Goal: Obtain resource: Obtain resource

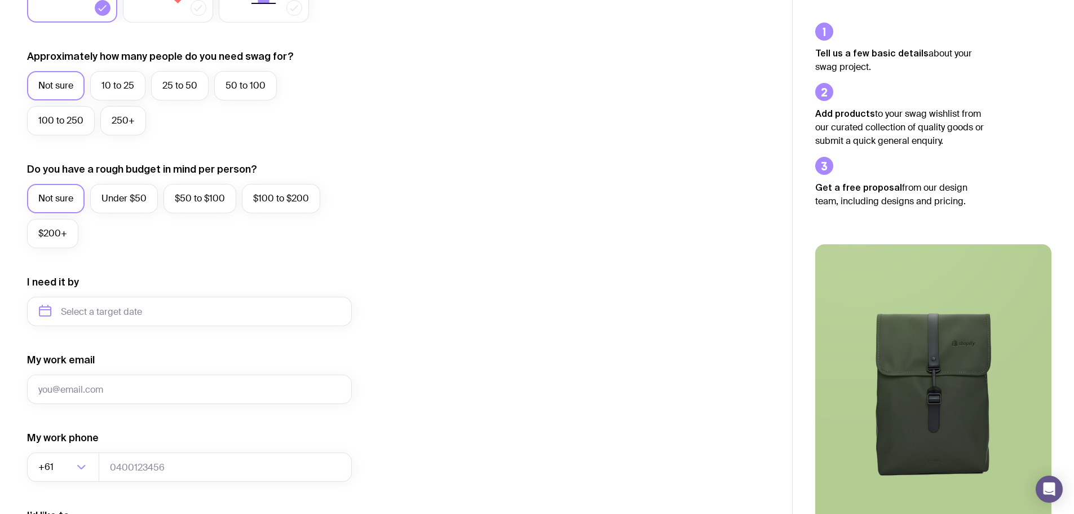
scroll to position [445, 0]
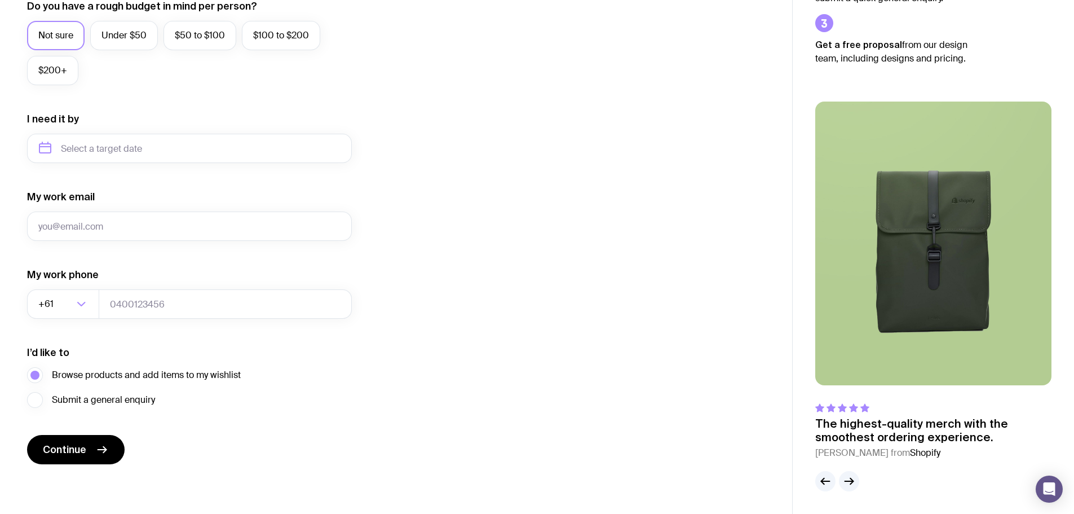
drag, startPoint x: 311, startPoint y: 280, endPoint x: 309, endPoint y: 273, distance: 7.0
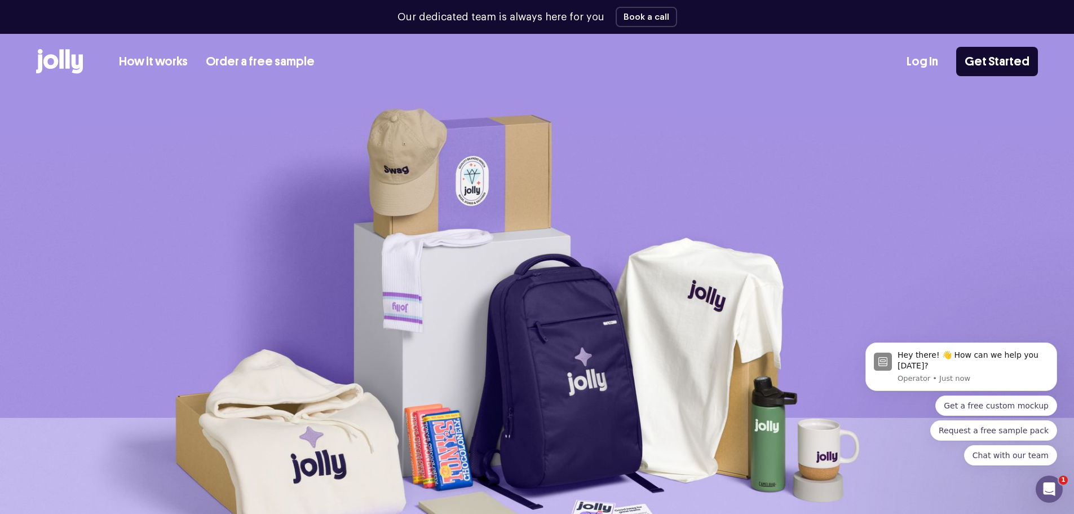
click at [186, 67] on link "How it works" at bounding box center [153, 61] width 69 height 19
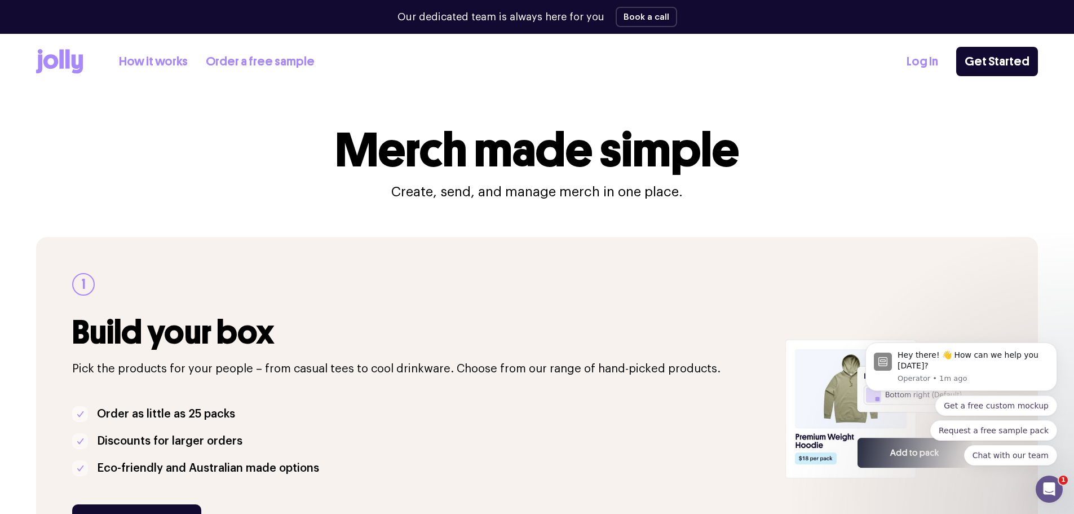
click at [77, 63] on icon at bounding box center [59, 61] width 47 height 25
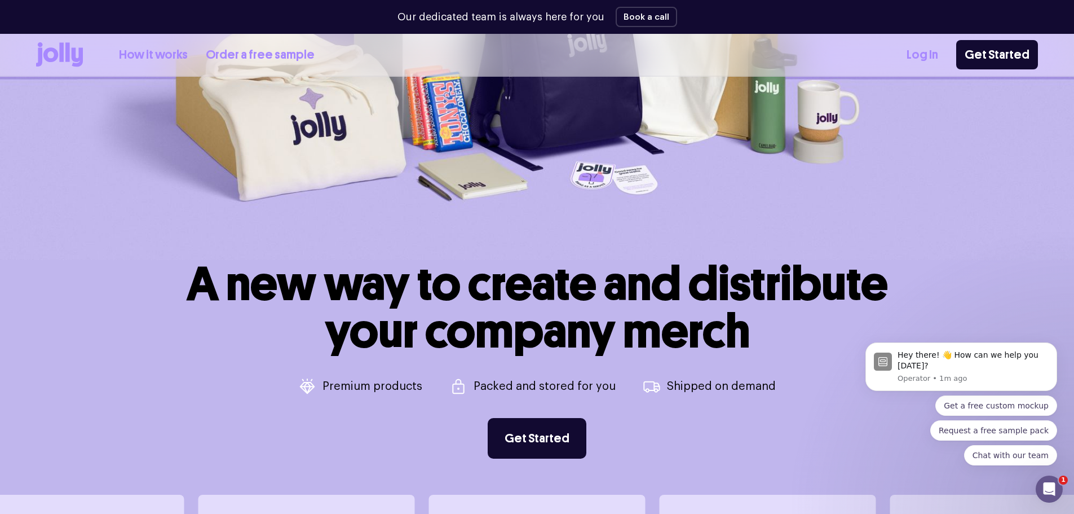
scroll to position [451, 0]
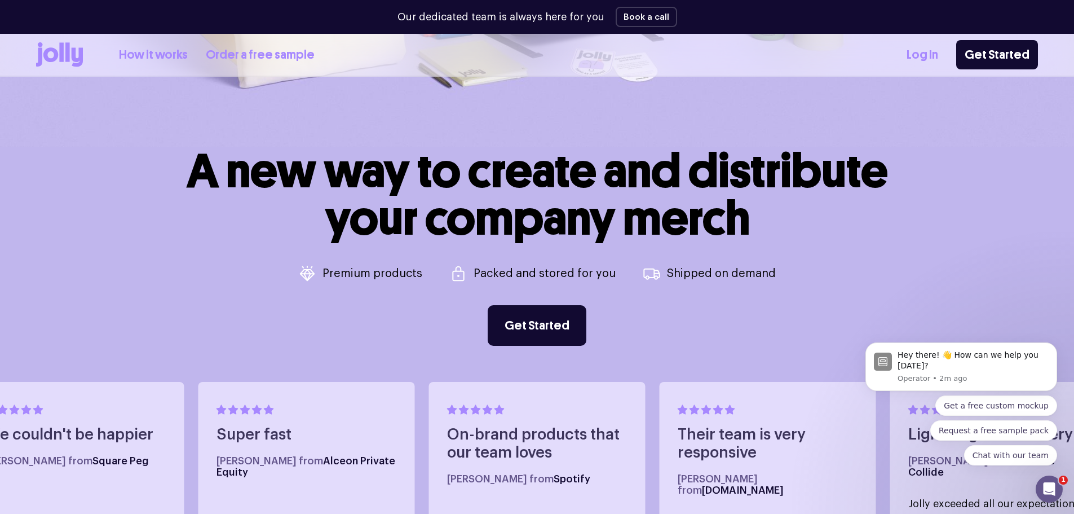
click at [497, 242] on h1 "A new way to create and distribute your company merch" at bounding box center [537, 194] width 701 height 95
click at [178, 50] on link "How it works" at bounding box center [153, 55] width 69 height 19
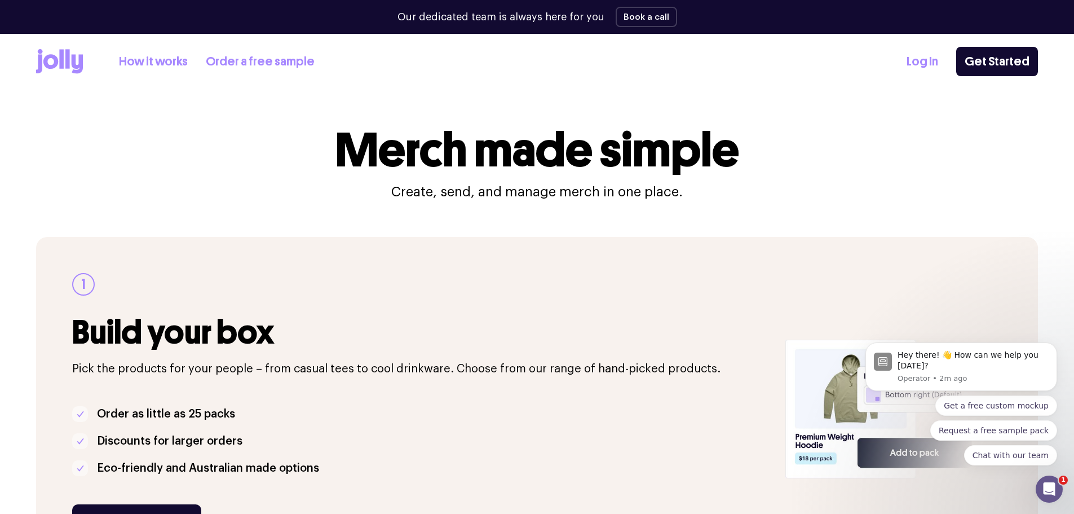
scroll to position [169, 0]
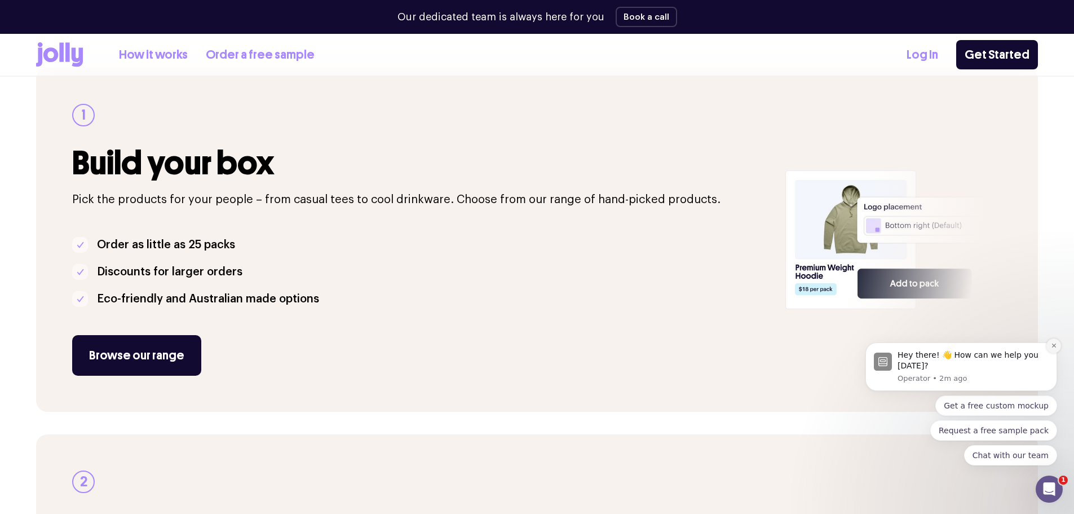
click at [1053, 350] on button "Dismiss notification" at bounding box center [1054, 345] width 15 height 15
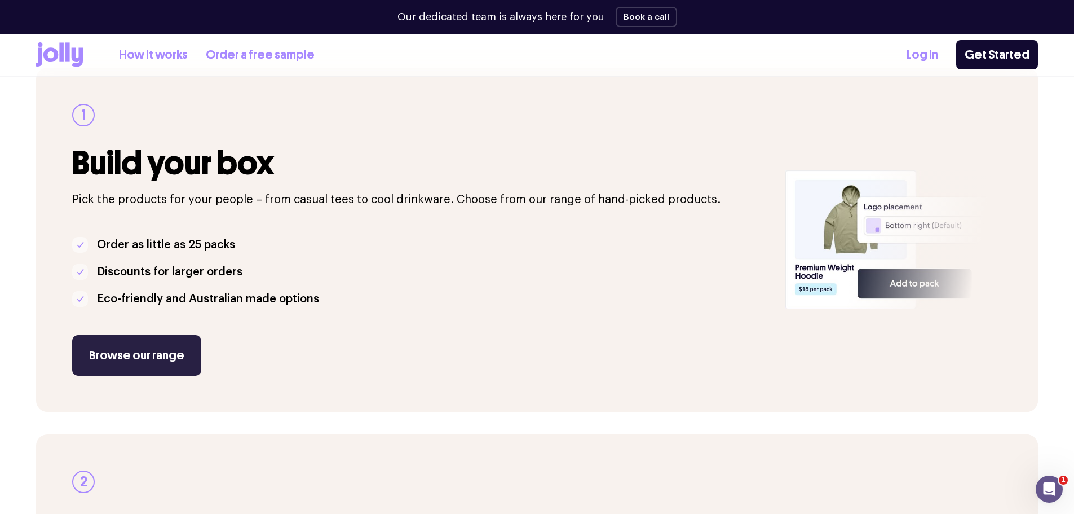
click at [144, 359] on link "Browse our range" at bounding box center [136, 355] width 129 height 41
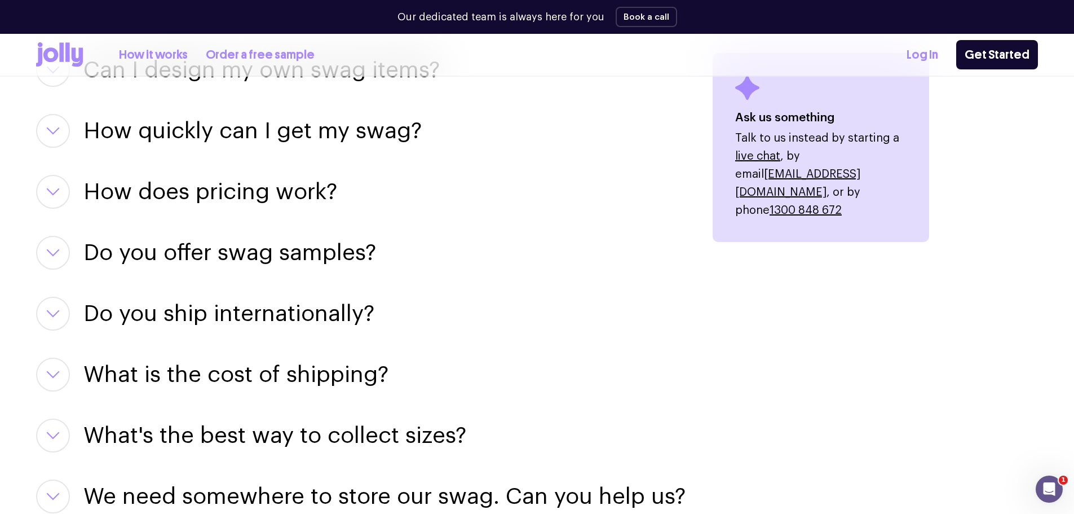
scroll to position [1500, 0]
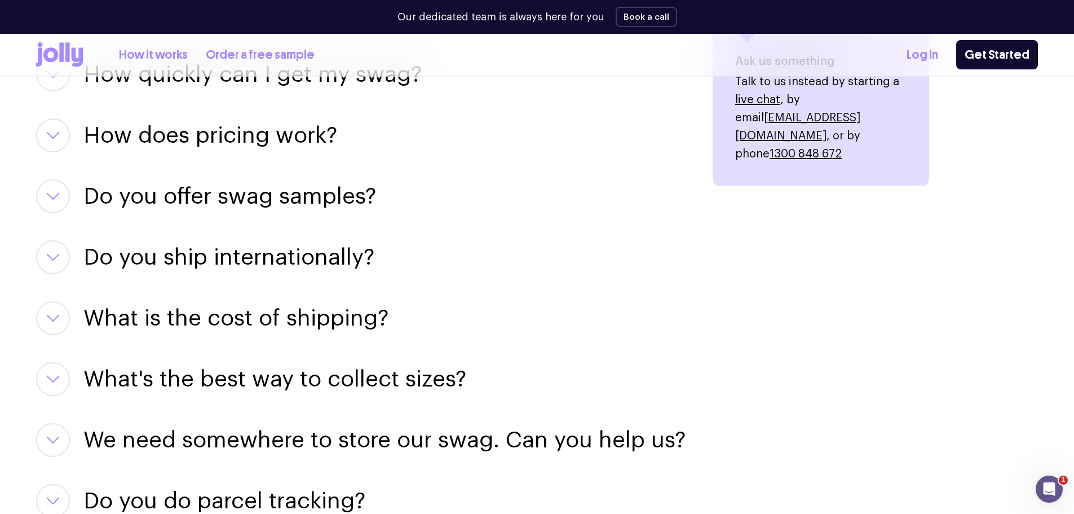
click at [223, 186] on h3 "Do you offer swag samples?" at bounding box center [229, 196] width 293 height 34
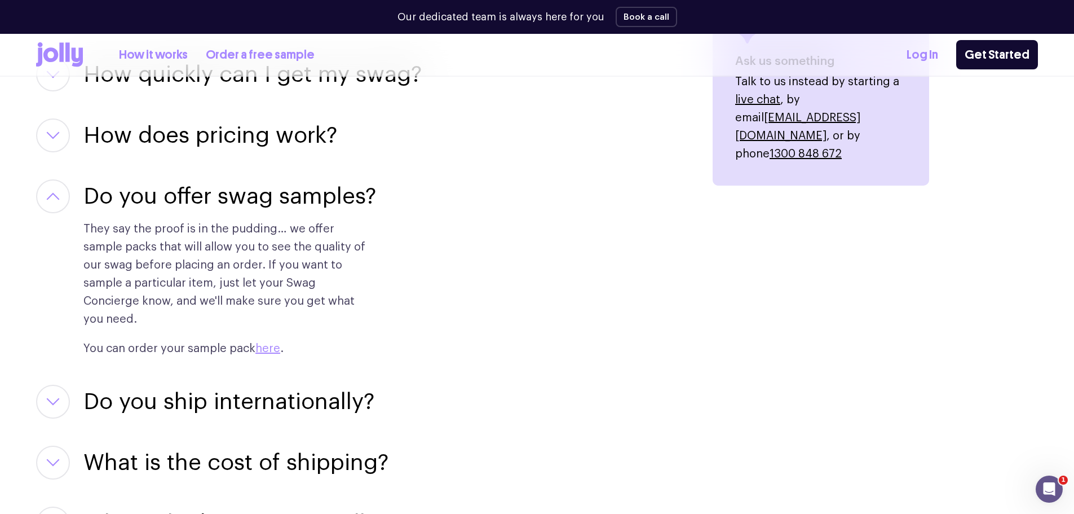
click at [223, 186] on h3 "Do you offer swag samples?" at bounding box center [229, 196] width 293 height 34
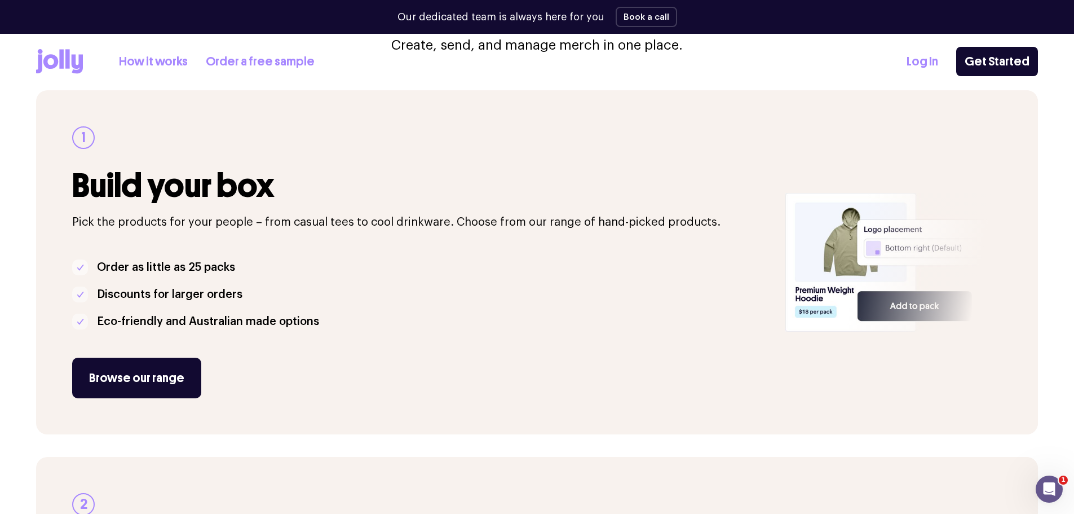
scroll to position [0, 0]
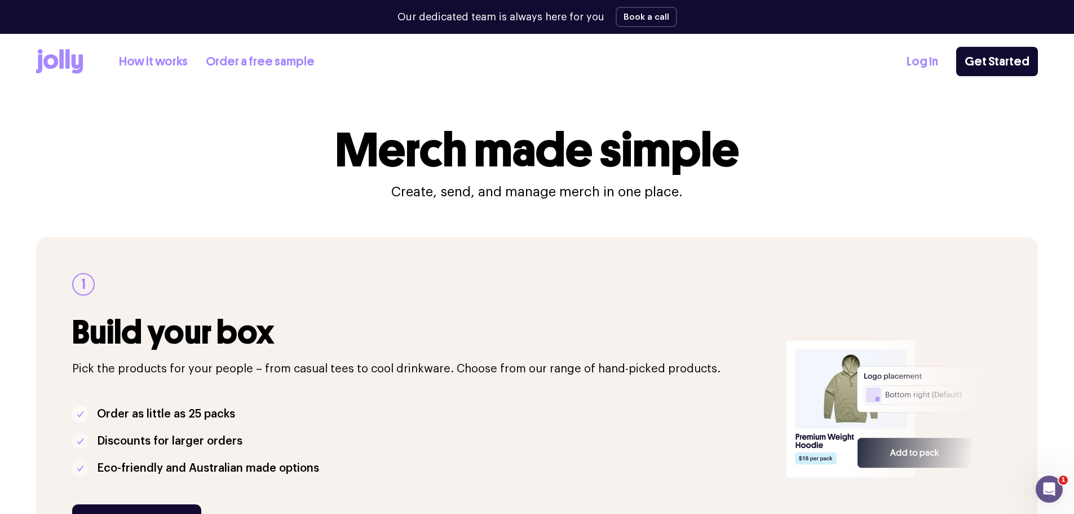
click at [274, 62] on link "Order a free sample" at bounding box center [260, 61] width 109 height 19
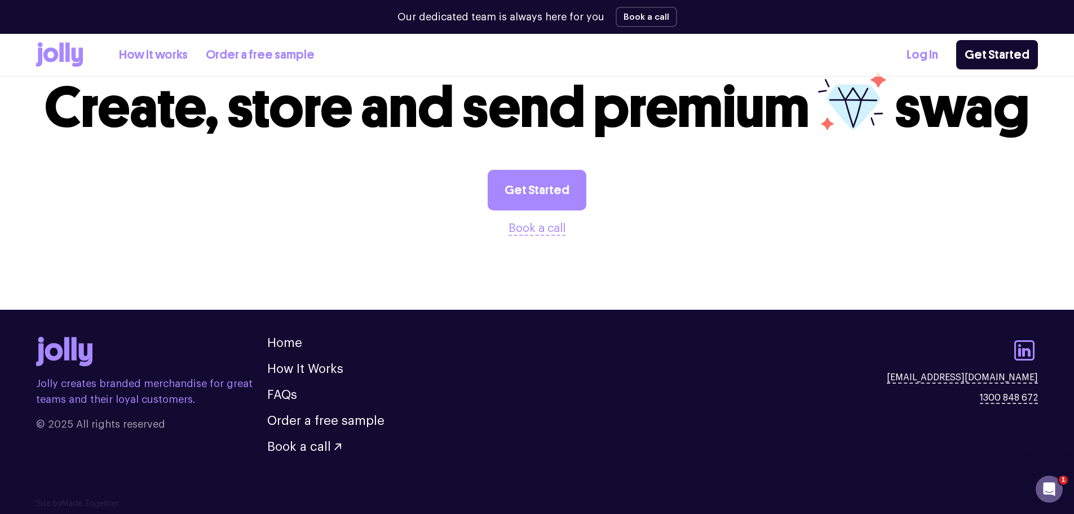
scroll to position [1190, 0]
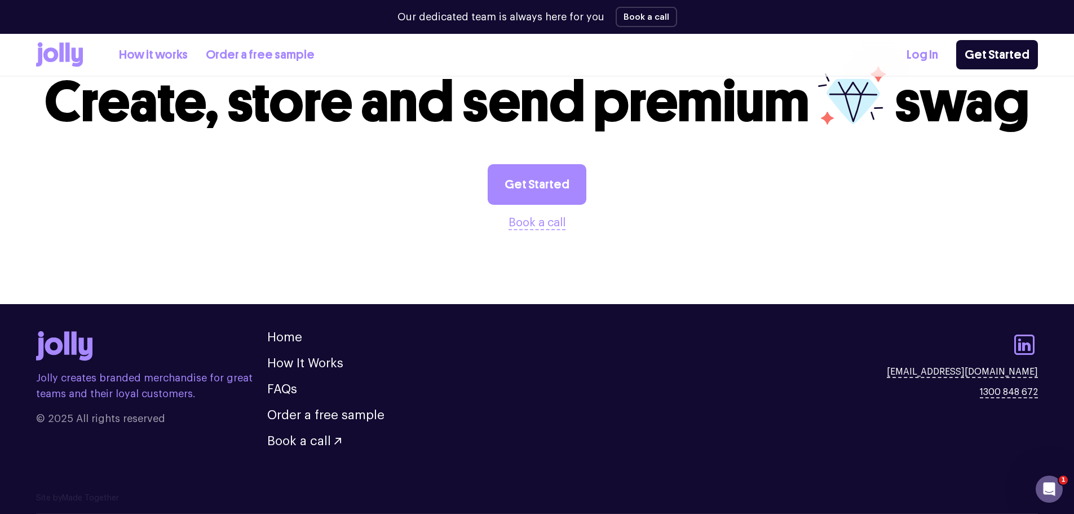
click at [63, 55] on icon at bounding box center [61, 51] width 5 height 19
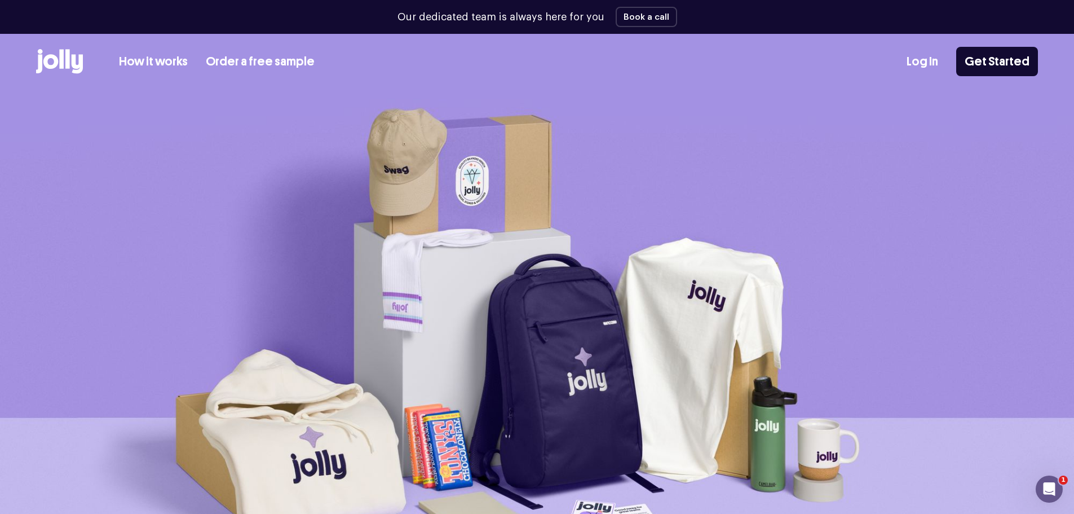
scroll to position [56, 0]
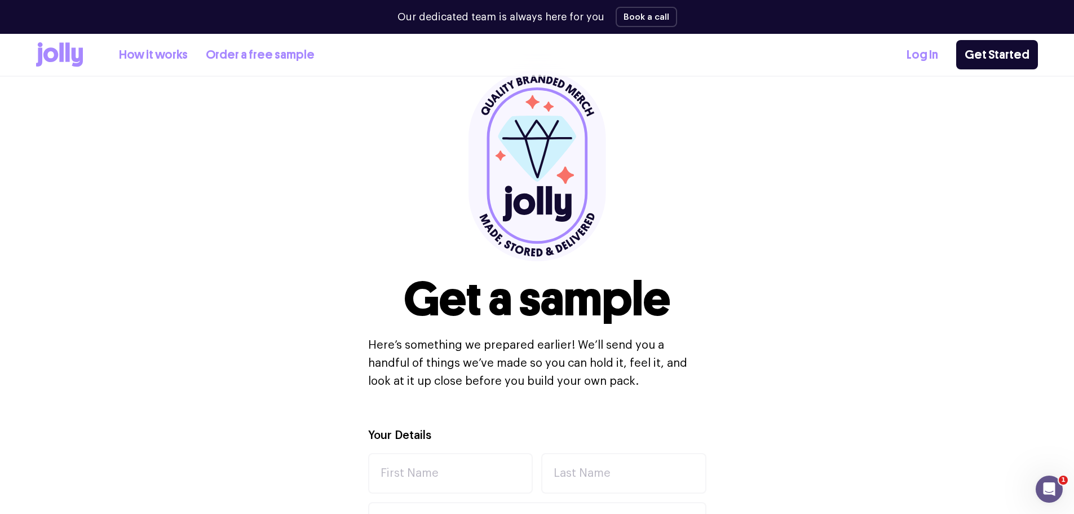
scroll to position [1190, 0]
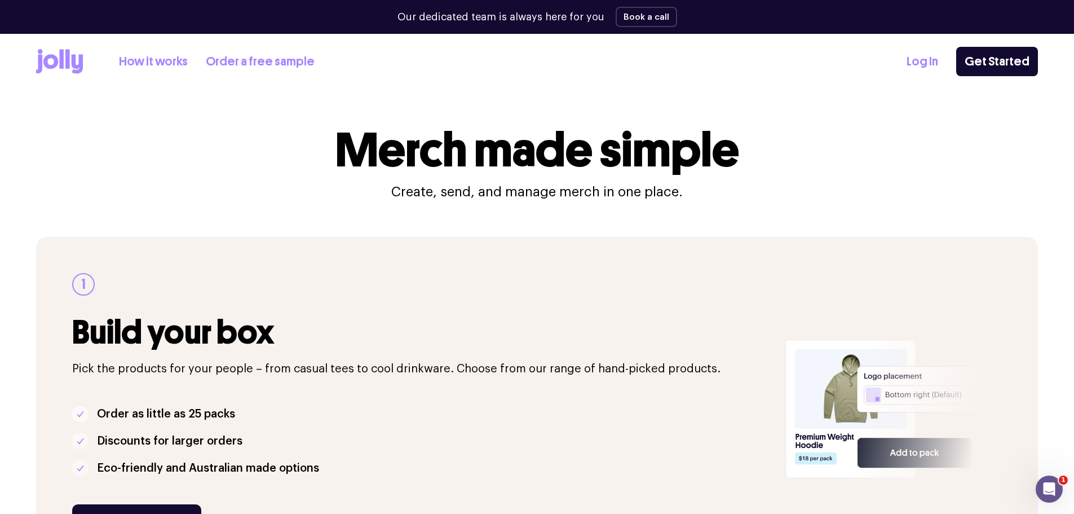
drag, startPoint x: 479, startPoint y: 178, endPoint x: 456, endPoint y: 175, distance: 23.8
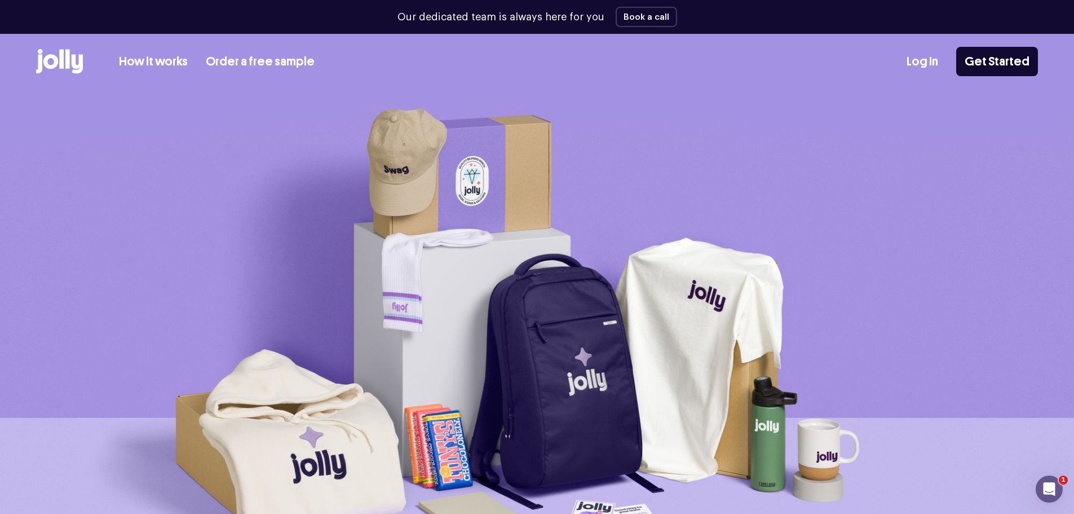
drag, startPoint x: 456, startPoint y: 175, endPoint x: 438, endPoint y: 189, distance: 22.1
